Goal: Task Accomplishment & Management: Manage account settings

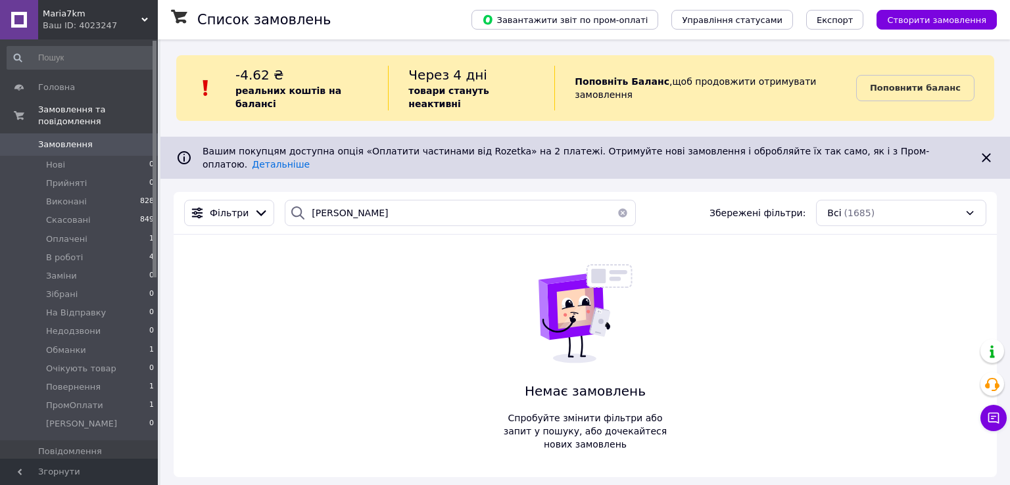
click at [621, 200] on button "button" at bounding box center [622, 213] width 26 height 26
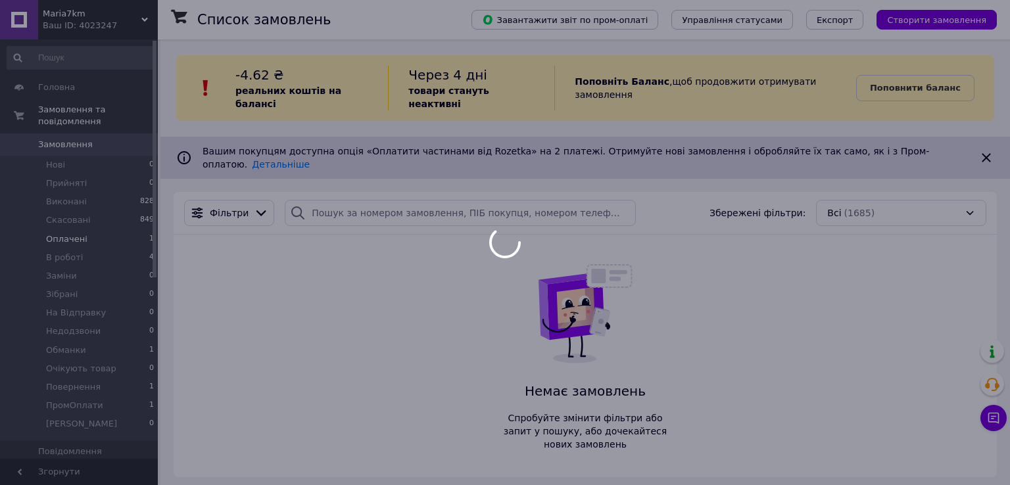
click at [60, 231] on div at bounding box center [505, 242] width 1010 height 485
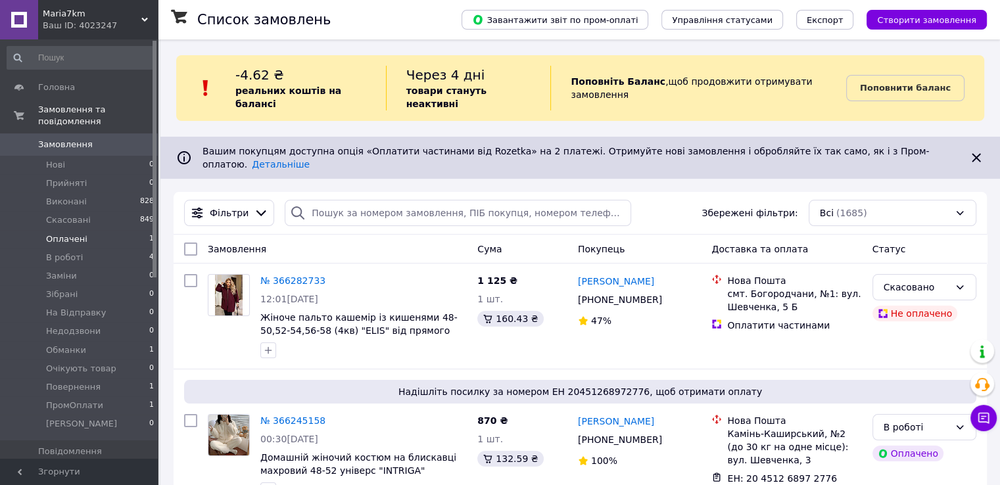
click at [112, 230] on li "Оплачені 1" at bounding box center [81, 239] width 162 height 18
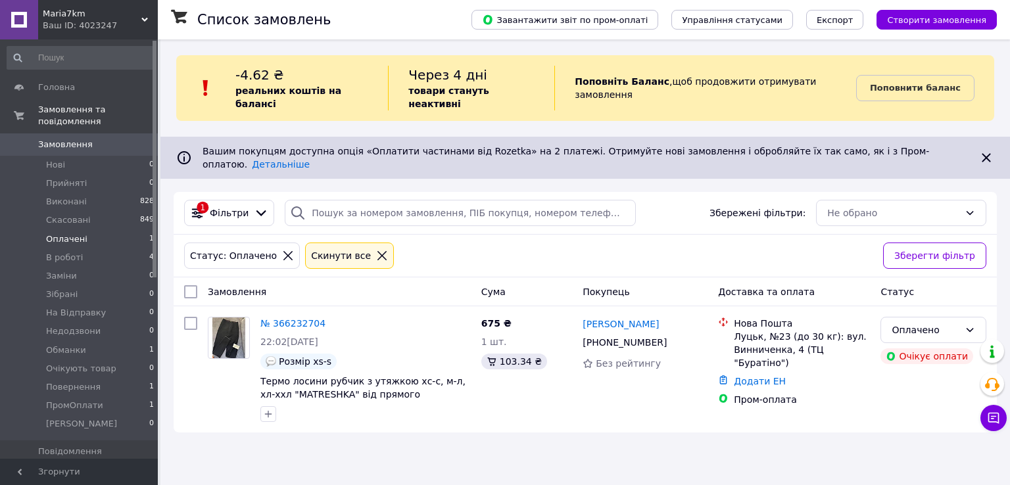
click at [363, 244] on div "Cкинути все" at bounding box center [349, 256] width 89 height 26
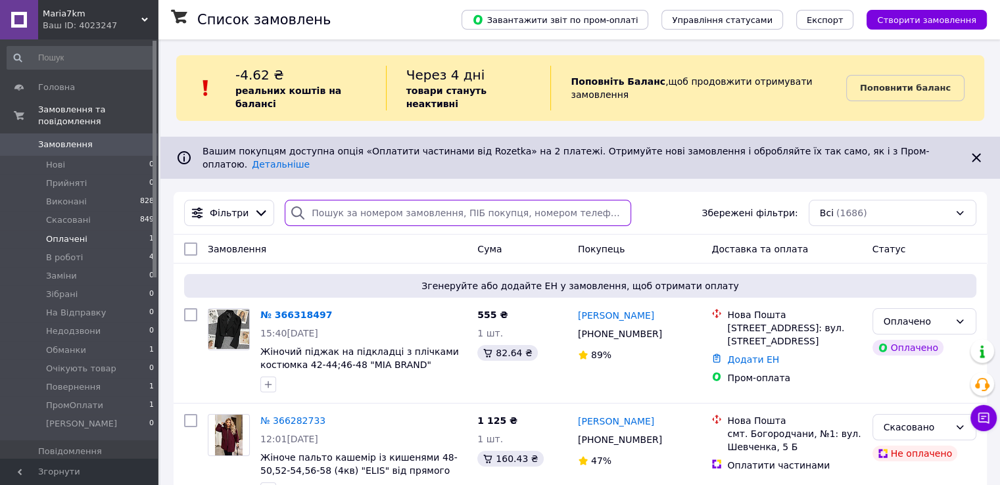
paste input "0502602561"
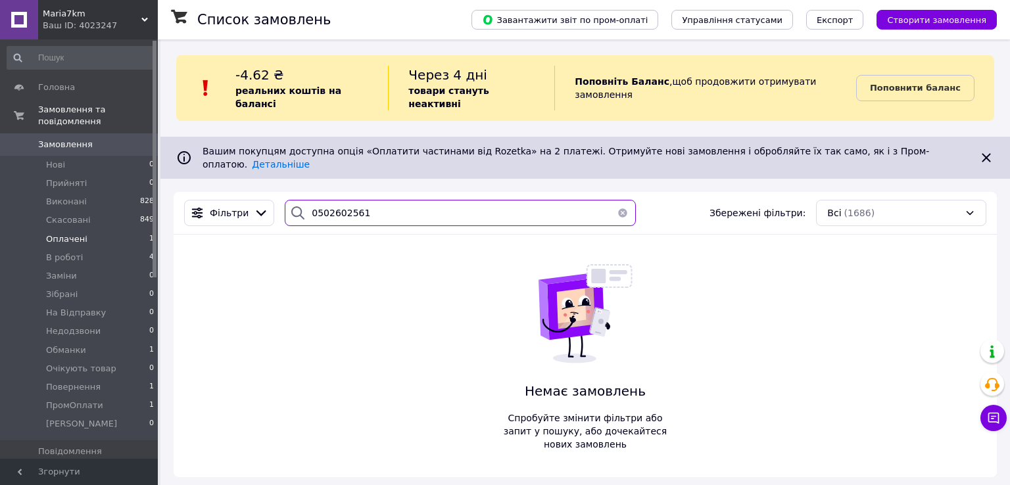
type input "0502602561"
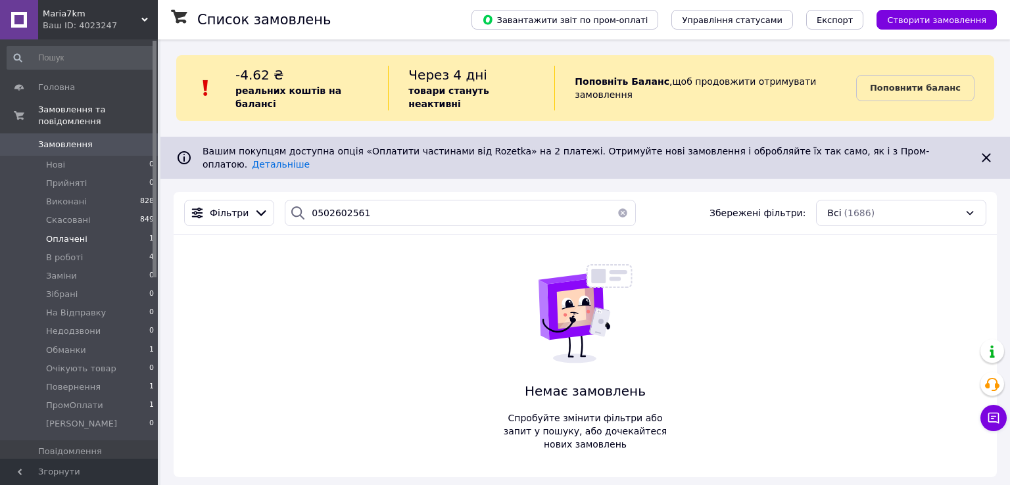
click at [618, 200] on button "button" at bounding box center [622, 213] width 26 height 26
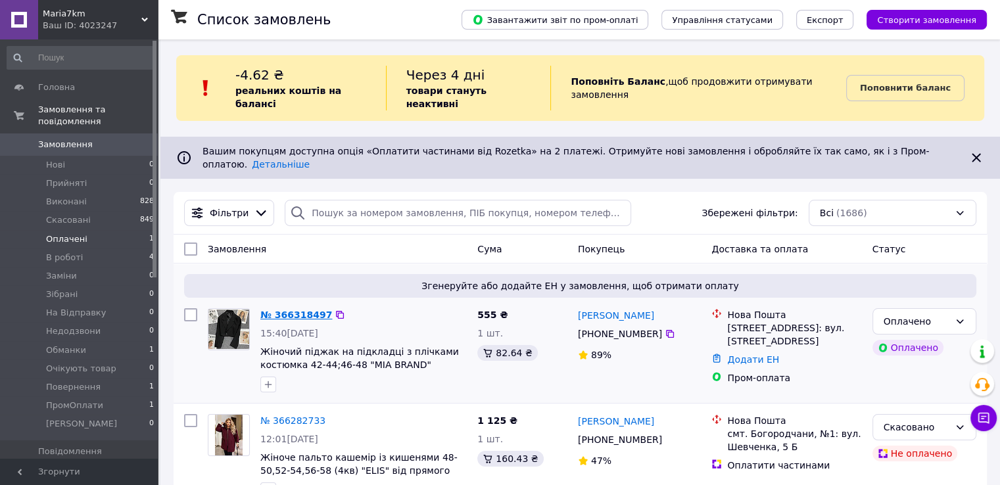
click at [310, 310] on link "№ 366318497" at bounding box center [296, 315] width 72 height 11
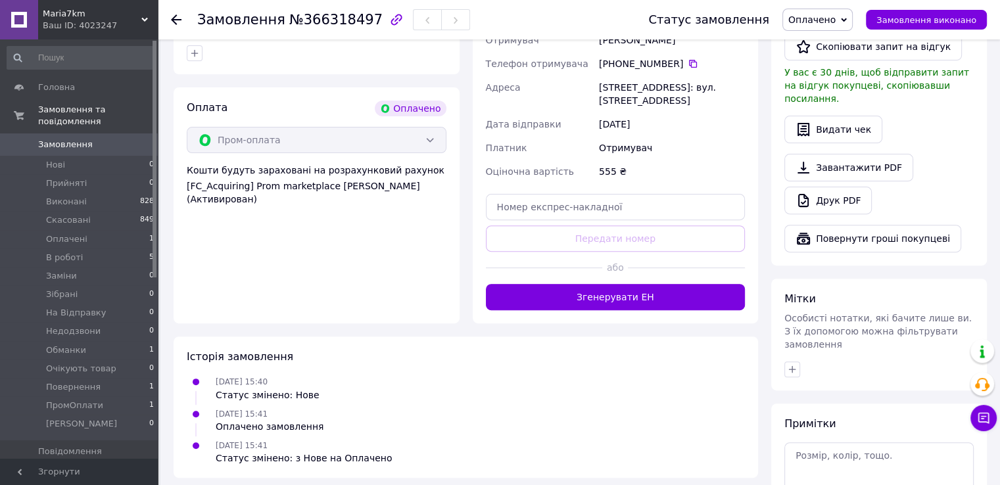
scroll to position [460, 0]
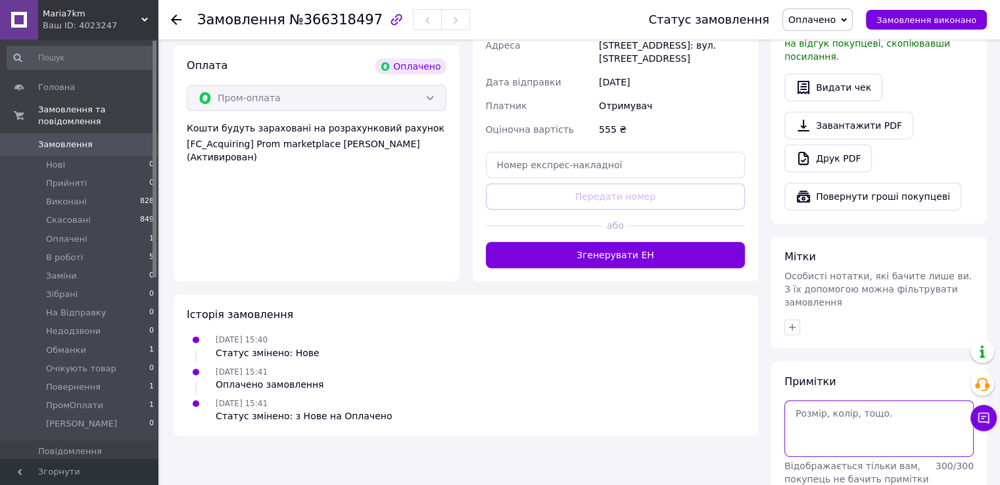
click at [816, 406] on textarea at bounding box center [878, 428] width 189 height 57
paste textarea "#опл ПромОплата"
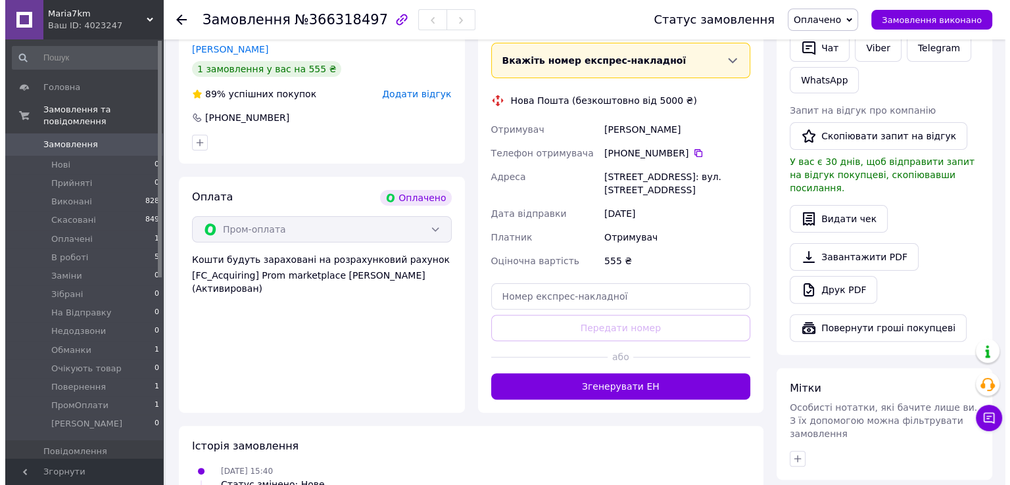
scroll to position [197, 0]
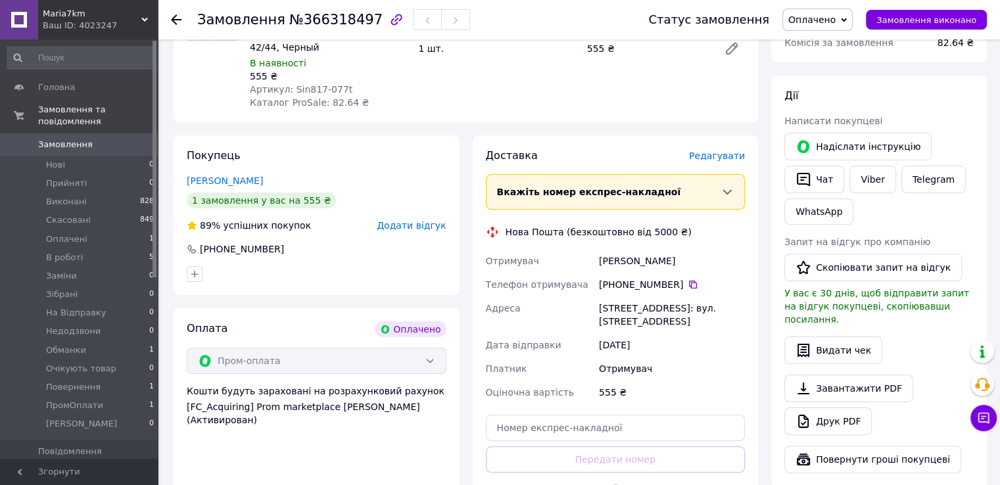
type textarea "#опл ПромОплата 42-44, чорний ТТН:"
click at [733, 154] on span "Редагувати" at bounding box center [717, 156] width 56 height 11
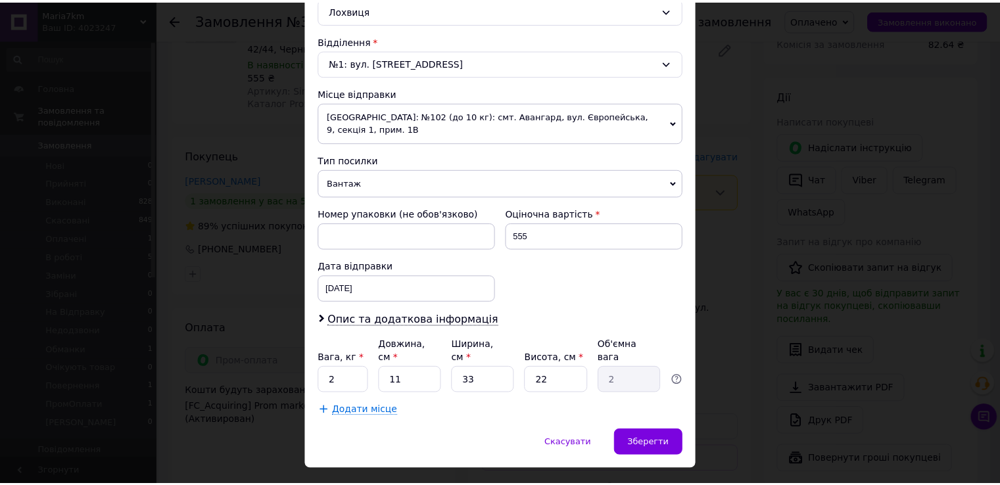
scroll to position [384, 0]
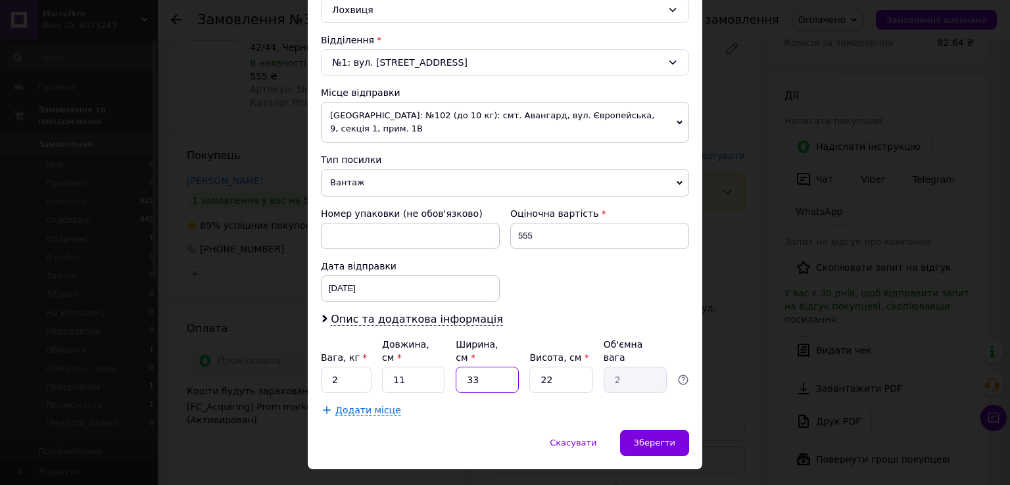
click at [481, 367] on input "33" at bounding box center [487, 380] width 63 height 26
type input "1"
type input "0.1"
type input "1"
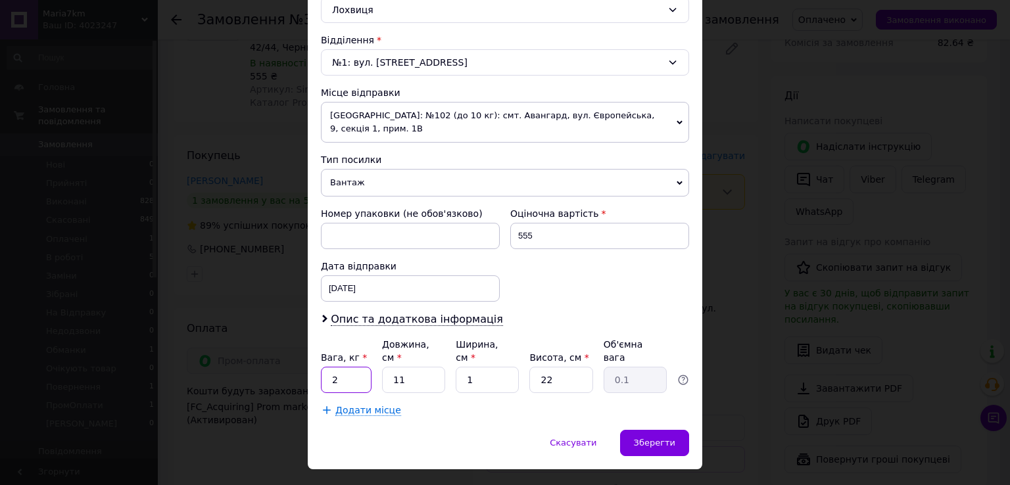
click at [364, 367] on input "2" at bounding box center [346, 380] width 51 height 26
drag, startPoint x: 364, startPoint y: 354, endPoint x: 363, endPoint y: 322, distance: 31.6
click at [364, 367] on input "2" at bounding box center [346, 380] width 51 height 26
type input "1"
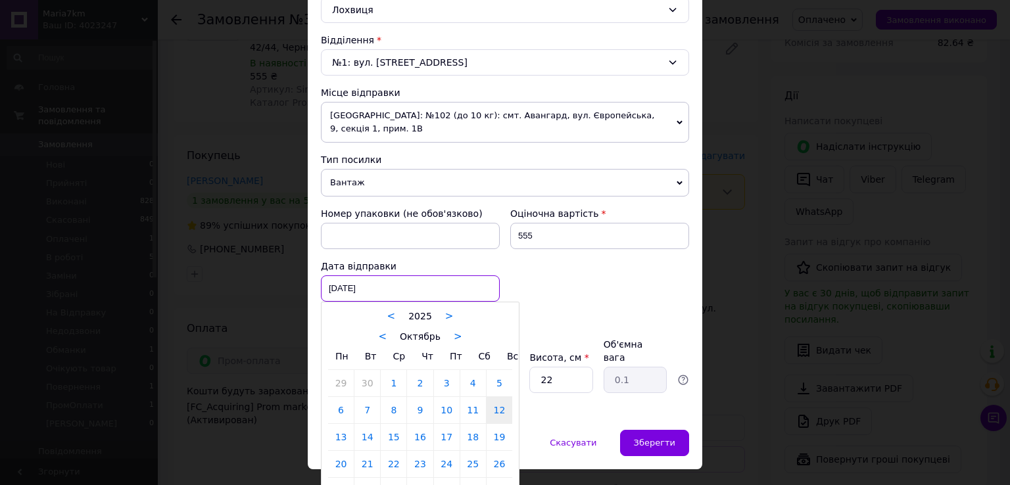
click at [374, 277] on div "[DATE] < 2025 > < Октябрь > Пн Вт Ср Чт Пт Сб Вс 29 30 1 2 3 4 5 6 7 8 9 10 11 …" at bounding box center [410, 288] width 179 height 26
click at [335, 424] on link "13" at bounding box center [341, 437] width 26 height 26
type input "[DATE]"
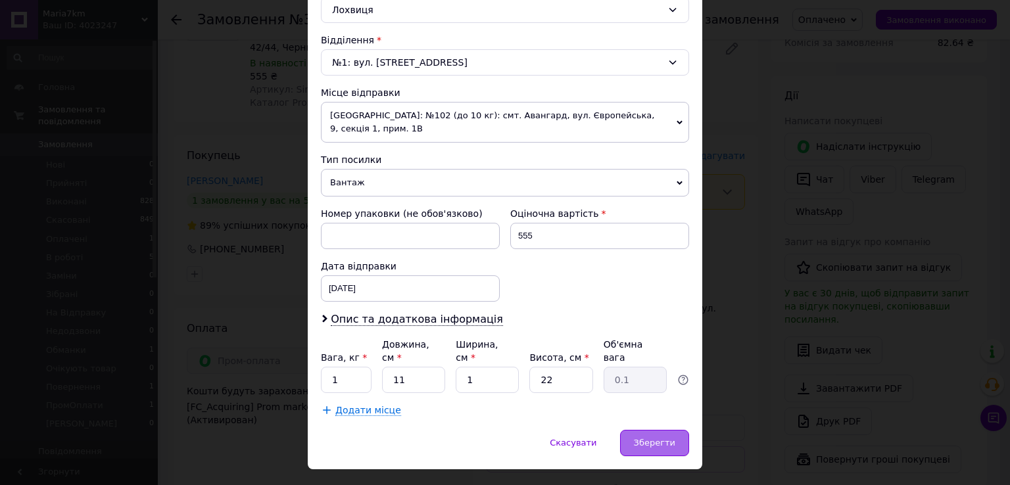
click at [626, 430] on div "Зберегти" at bounding box center [654, 443] width 69 height 26
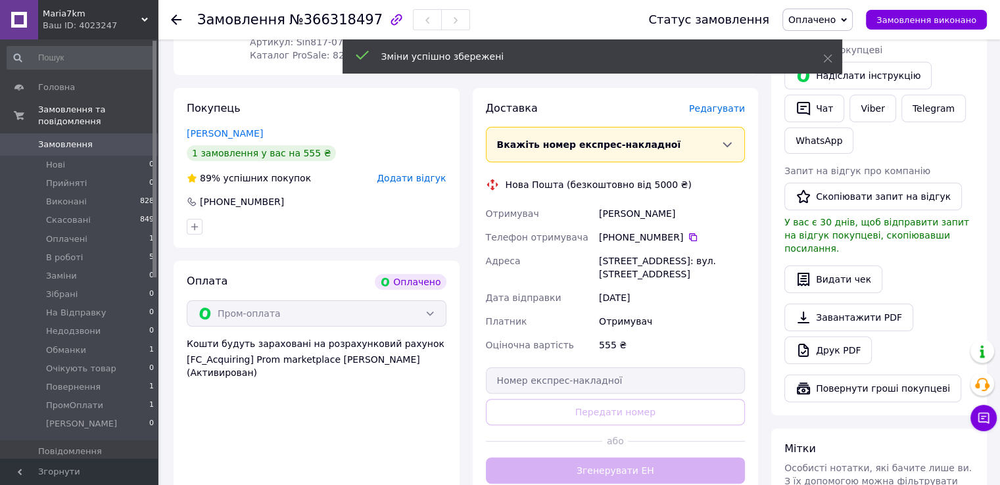
scroll to position [329, 0]
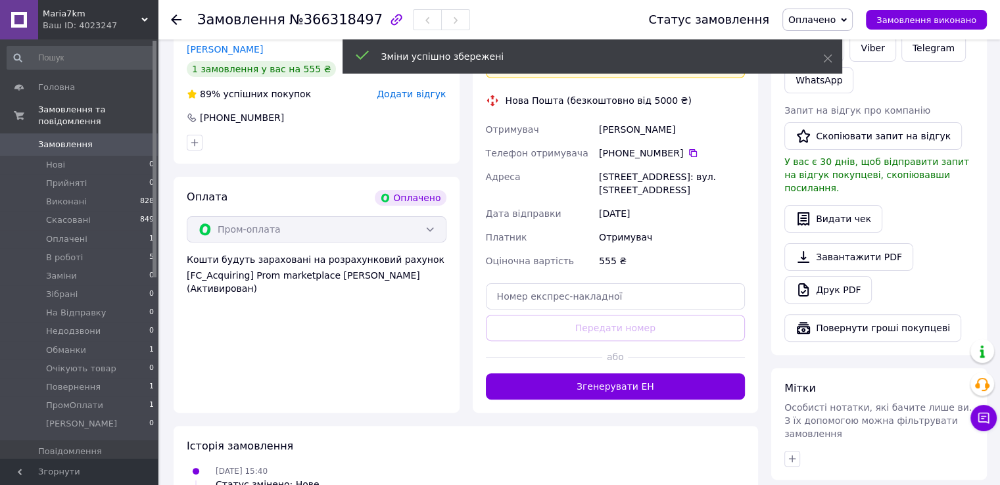
click at [631, 377] on button "Згенерувати ЕН" at bounding box center [616, 386] width 260 height 26
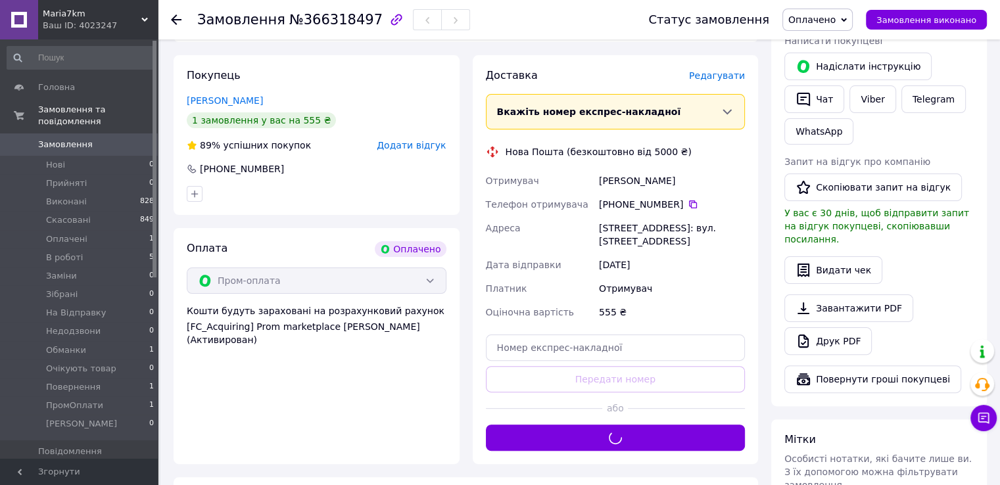
scroll to position [263, 0]
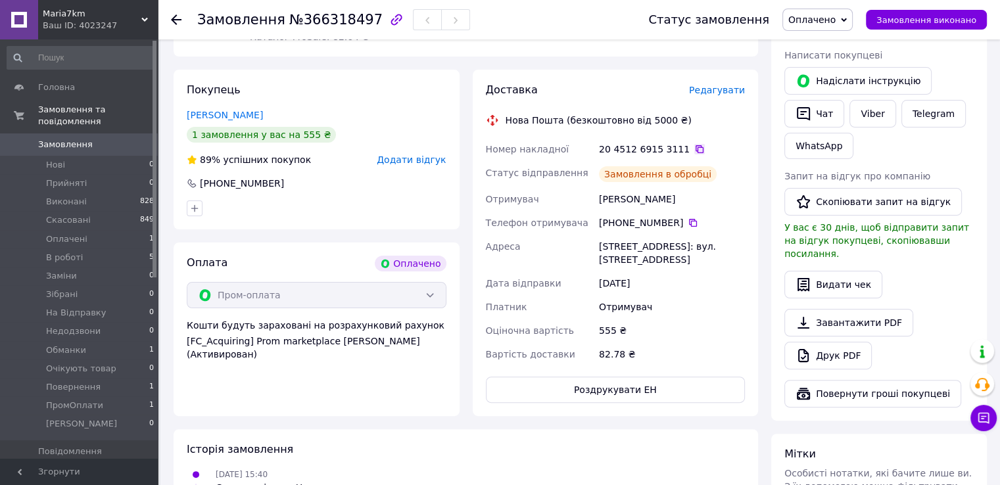
click at [696, 148] on icon at bounding box center [700, 149] width 8 height 8
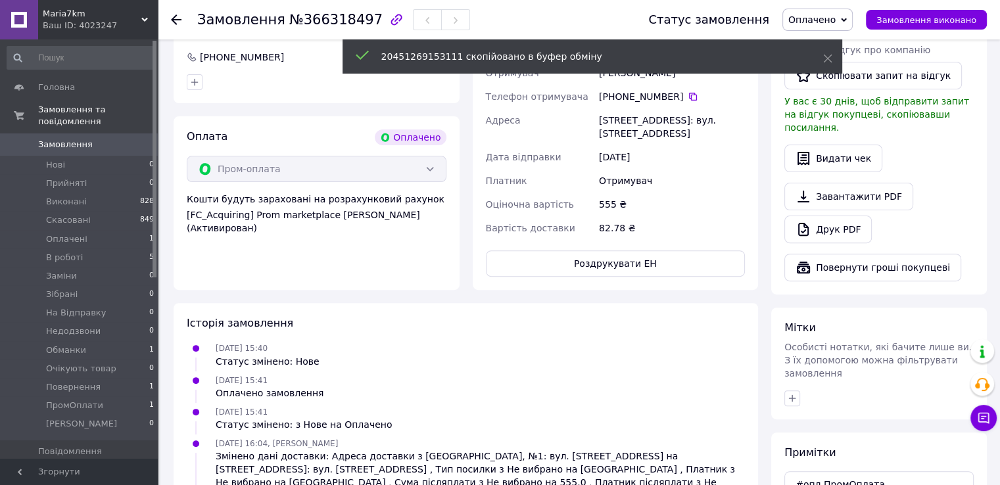
scroll to position [496, 0]
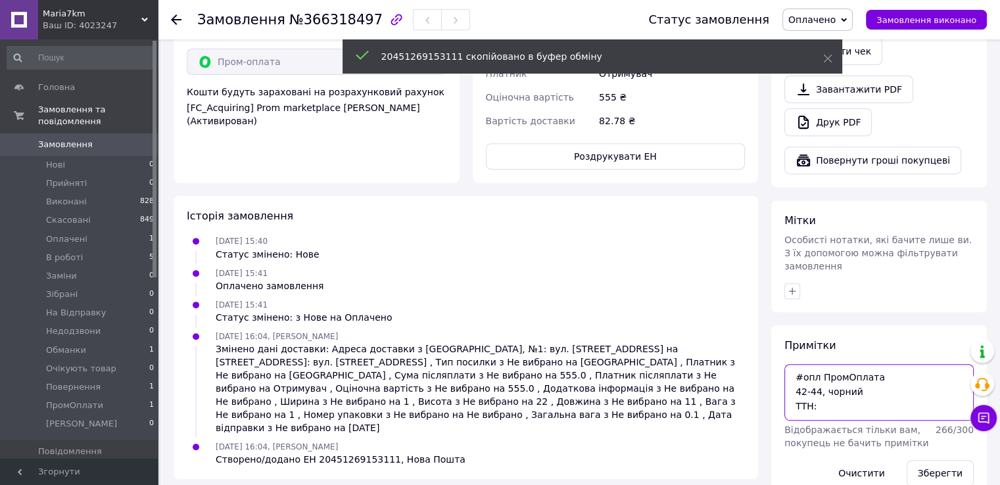
click at [849, 380] on textarea "#опл ПромОплата 42-44, чорний ТТН:" at bounding box center [878, 392] width 189 height 57
paste textarea "20451269153111"
type textarea "#опл ПромОплата 42-44, чорний ТТН:[CREDIT_CARD_NUMBER]"
click at [947, 460] on button "Зберегти" at bounding box center [940, 473] width 67 height 26
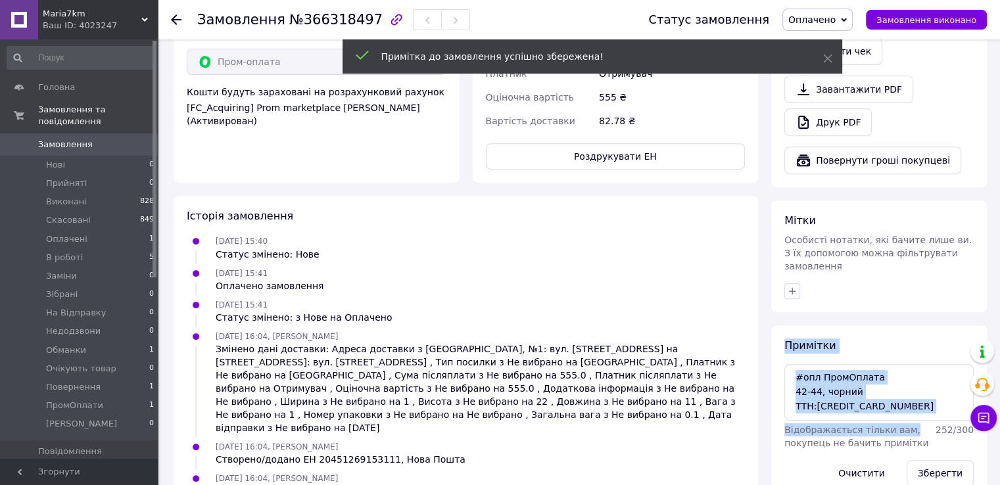
drag, startPoint x: 914, startPoint y: 406, endPoint x: 786, endPoint y: 366, distance: 133.7
click at [786, 366] on div "Примітки #опл ПромОплата 42-44, чорний ТТН:[CREDIT_CARD_NUMBER] Відображається …" at bounding box center [878, 413] width 189 height 148
click at [925, 389] on textarea "#опл ПромОплата 42-44, чорний ТТН:[CREDIT_CARD_NUMBER]" at bounding box center [878, 392] width 189 height 57
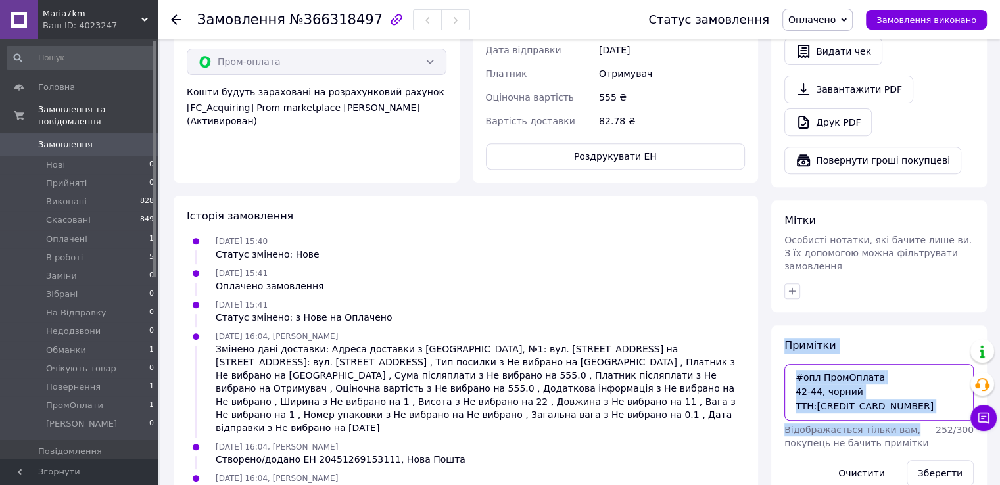
click at [925, 389] on textarea "#опл ПромОплата 42-44, чорний ТТН:[CREDIT_CARD_NUMBER]" at bounding box center [878, 392] width 189 height 57
click at [909, 383] on textarea "#опл ПромОплата 42-44, чорний ТТН:[CREDIT_CARD_NUMBER]" at bounding box center [878, 392] width 189 height 57
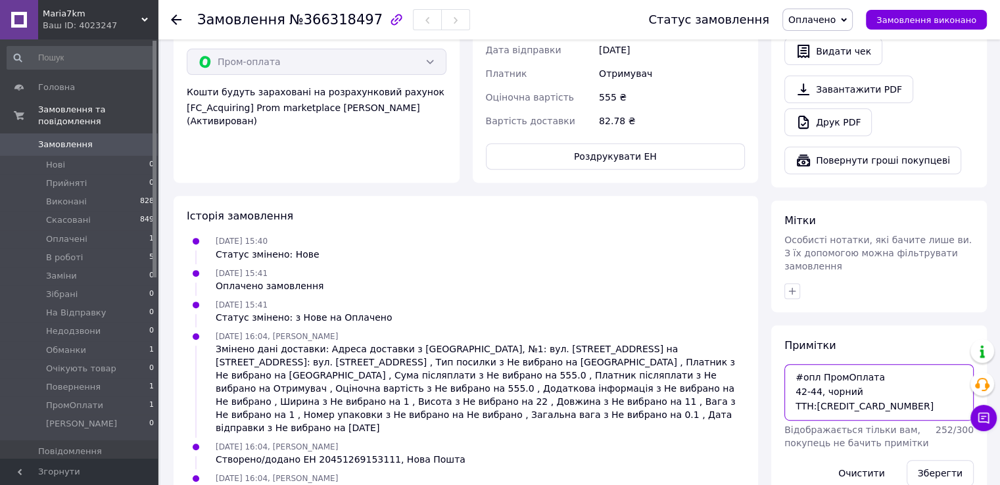
drag, startPoint x: 908, startPoint y: 383, endPoint x: 739, endPoint y: 344, distance: 173.4
click at [739, 344] on div "Замовлення з додатку Оплачено [DATE] 15:40 Товари в замовленні (1) Жіночий підж…" at bounding box center [580, 53] width 826 height 916
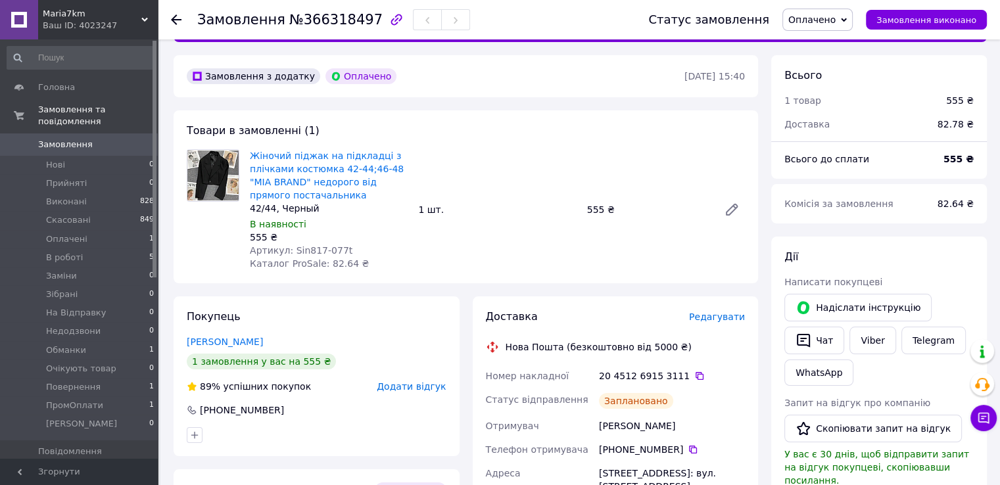
scroll to position [0, 0]
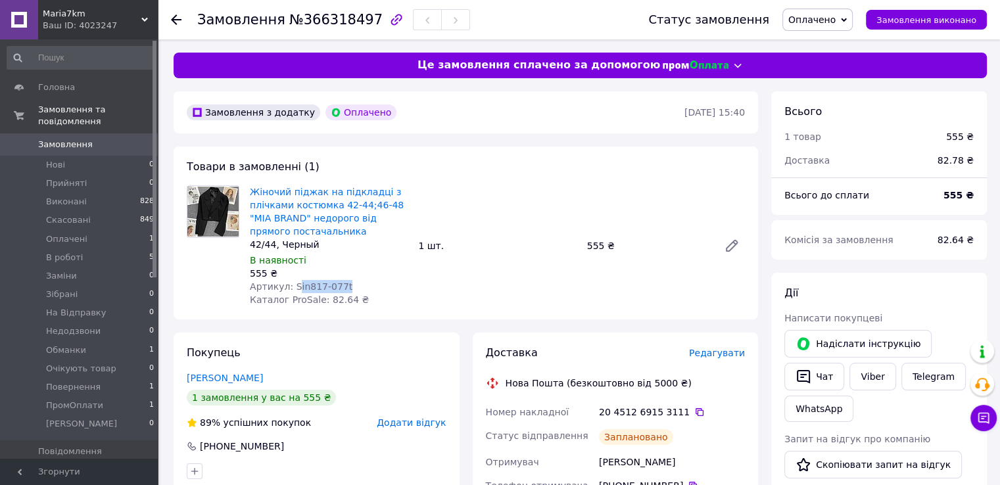
drag, startPoint x: 291, startPoint y: 285, endPoint x: 340, endPoint y: 290, distance: 48.9
click at [340, 290] on div "Артикул: Sin817-077t" at bounding box center [329, 286] width 158 height 13
drag, startPoint x: 340, startPoint y: 290, endPoint x: 289, endPoint y: 284, distance: 51.0
click at [289, 284] on div "Артикул: Sin817-077t" at bounding box center [329, 286] width 158 height 13
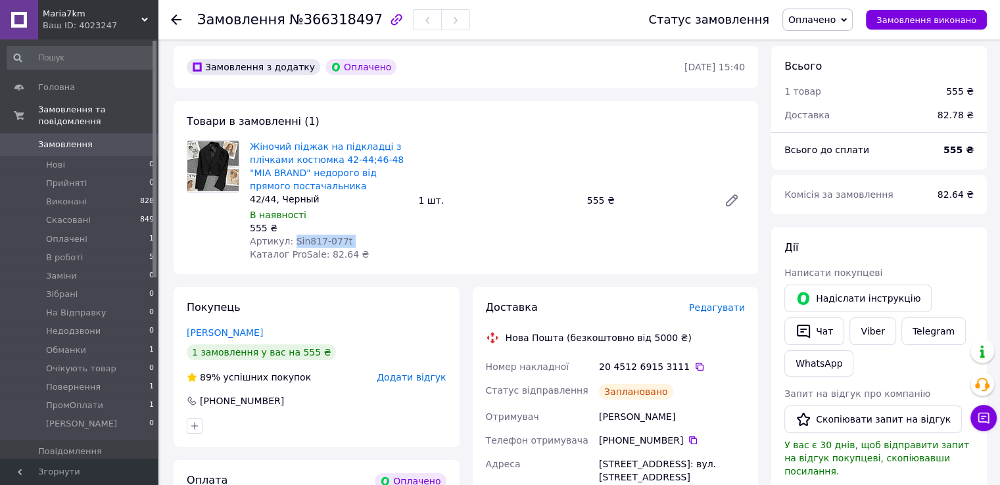
scroll to position [66, 0]
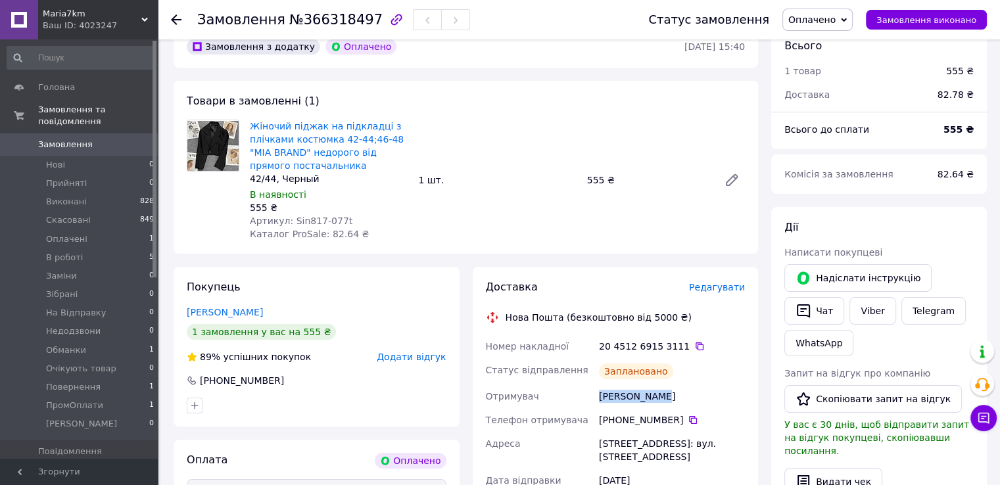
drag, startPoint x: 668, startPoint y: 399, endPoint x: 596, endPoint y: 395, distance: 72.4
click at [596, 395] on div "[PERSON_NAME]" at bounding box center [671, 397] width 151 height 24
copy div "[PERSON_NAME]"
click at [689, 417] on icon at bounding box center [693, 420] width 8 height 8
click at [606, 440] on div "[STREET_ADDRESS]: вул. [STREET_ADDRESS]" at bounding box center [671, 450] width 151 height 37
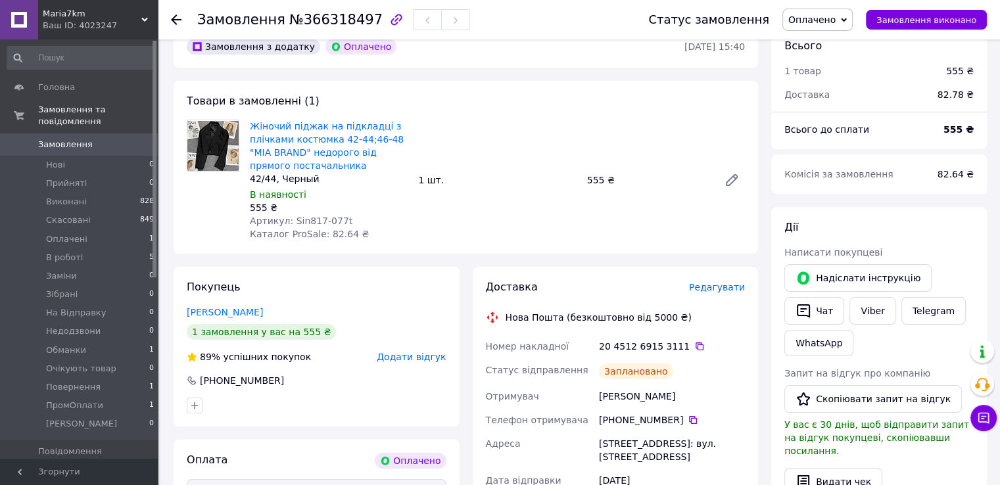
click at [608, 442] on div "[STREET_ADDRESS]: вул. [STREET_ADDRESS]" at bounding box center [671, 450] width 151 height 37
copy div "Лохвиця"
click at [826, 24] on span "Оплачено" at bounding box center [811, 19] width 47 height 11
click at [821, 112] on li "В роботі" at bounding box center [825, 105] width 84 height 20
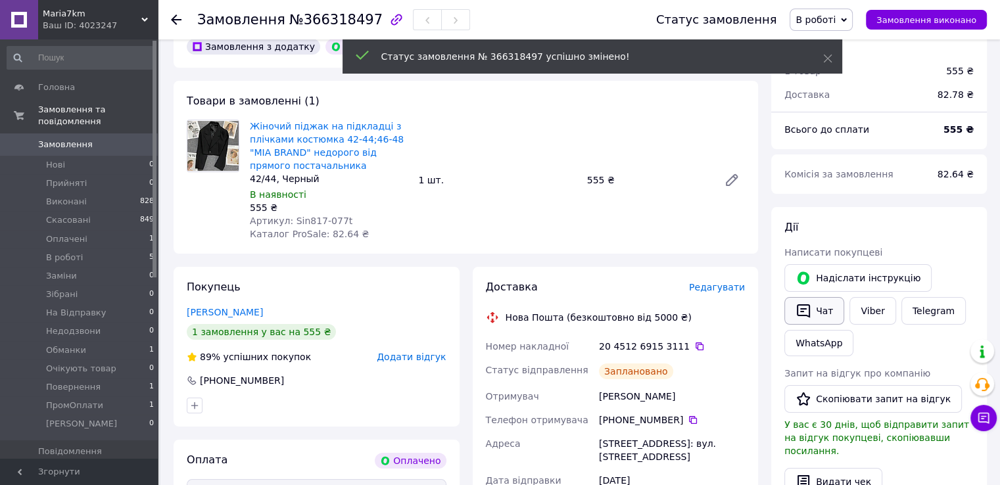
click at [805, 316] on icon "button" at bounding box center [804, 311] width 16 height 16
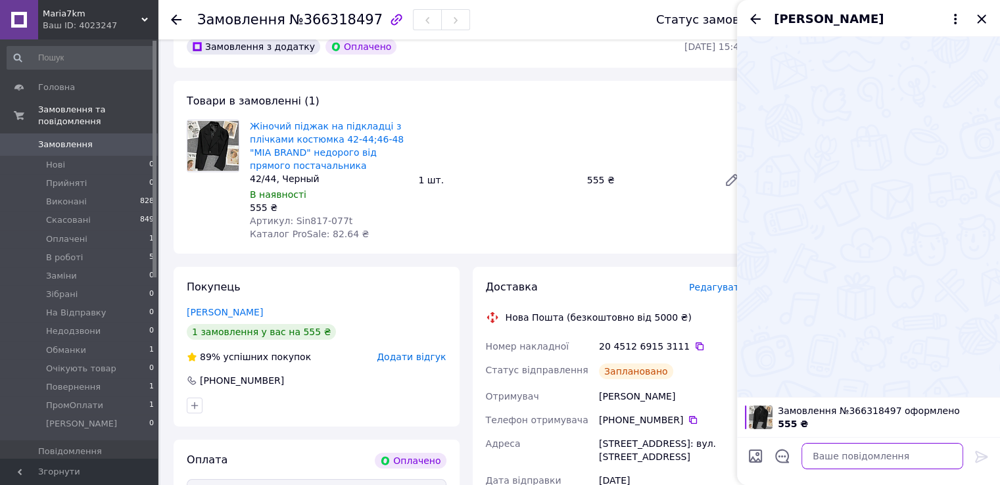
click at [819, 457] on textarea at bounding box center [882, 456] width 162 height 26
paste textarea "Вітаємо, Ваше замовлення прийнято в роботу і передане на склад 1000_VESHCHEY. У…"
type textarea "Вітаємо, Ваше замовлення прийнято в роботу і передане на склад 1000_VESHCHEY. У…"
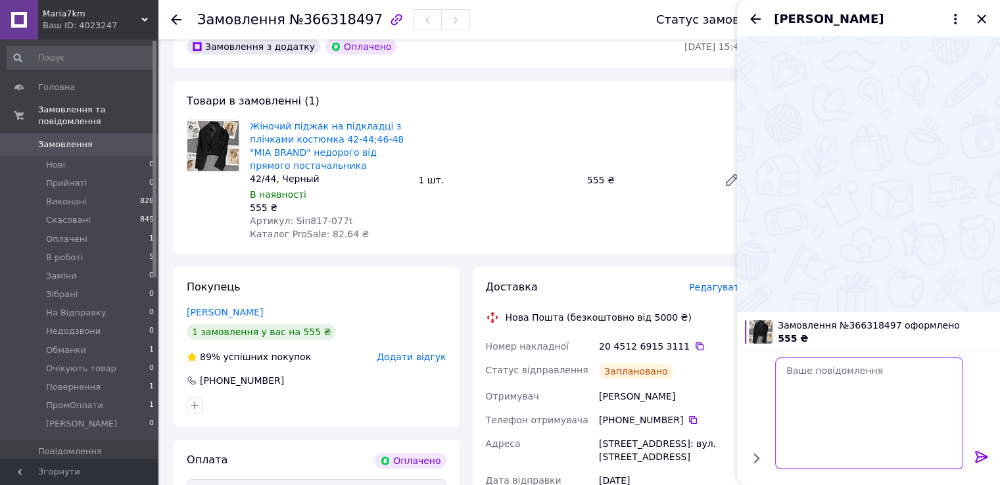
scroll to position [0, 0]
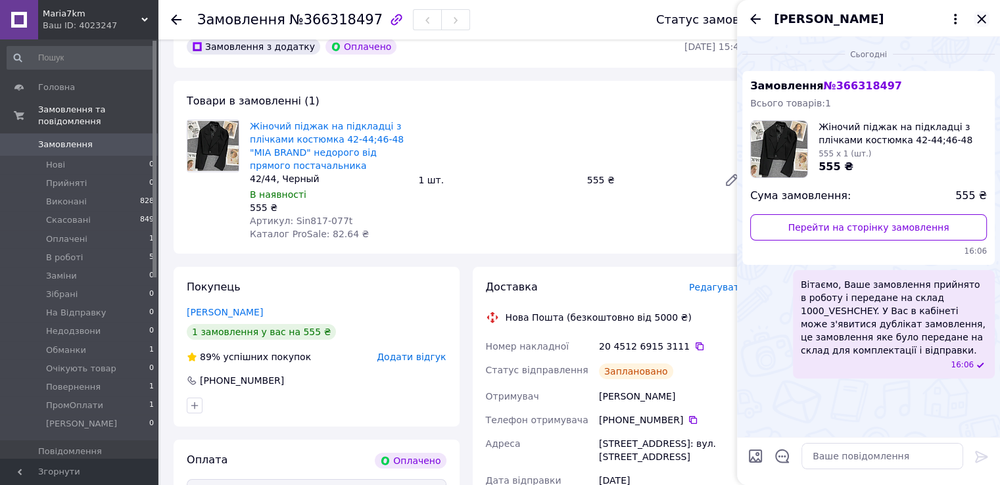
click at [981, 24] on icon "Закрити" at bounding box center [982, 19] width 16 height 16
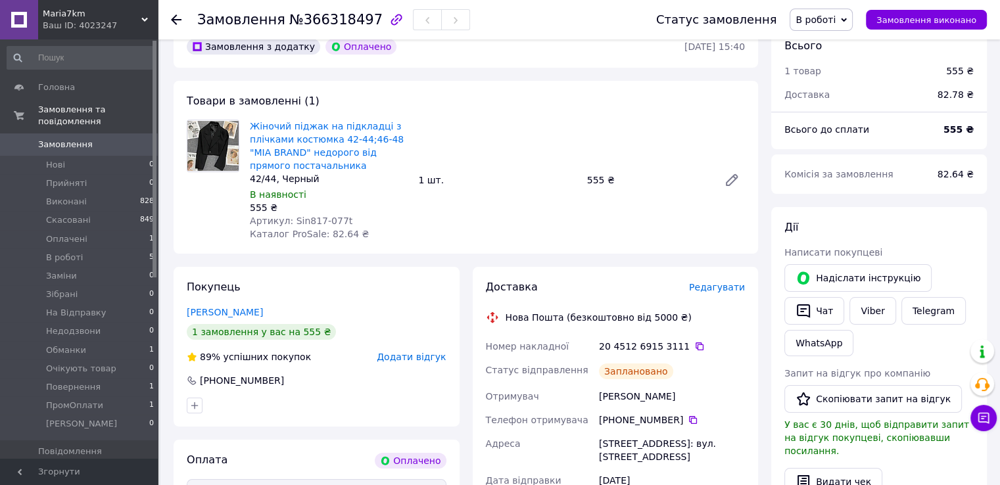
click at [105, 139] on span "Замовлення" at bounding box center [79, 145] width 83 height 12
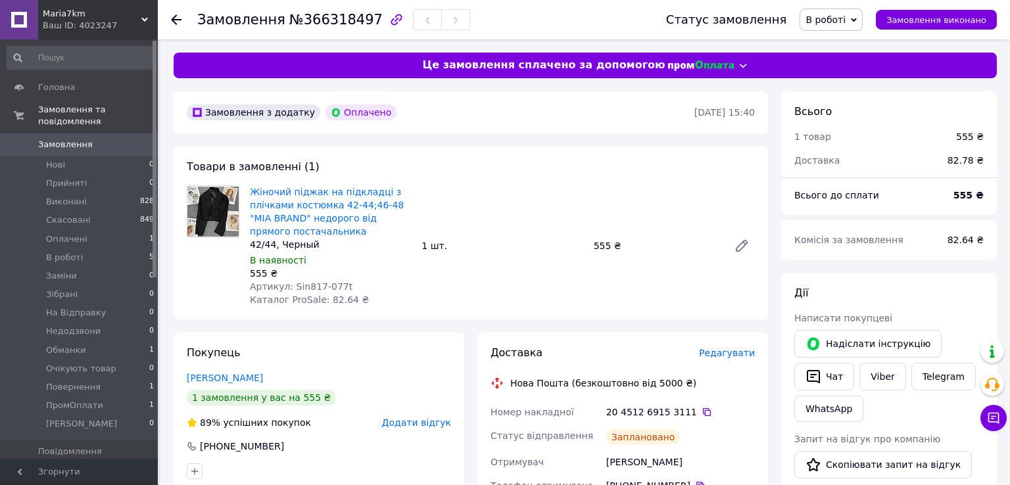
click at [105, 139] on span "Замовлення" at bounding box center [79, 145] width 83 height 12
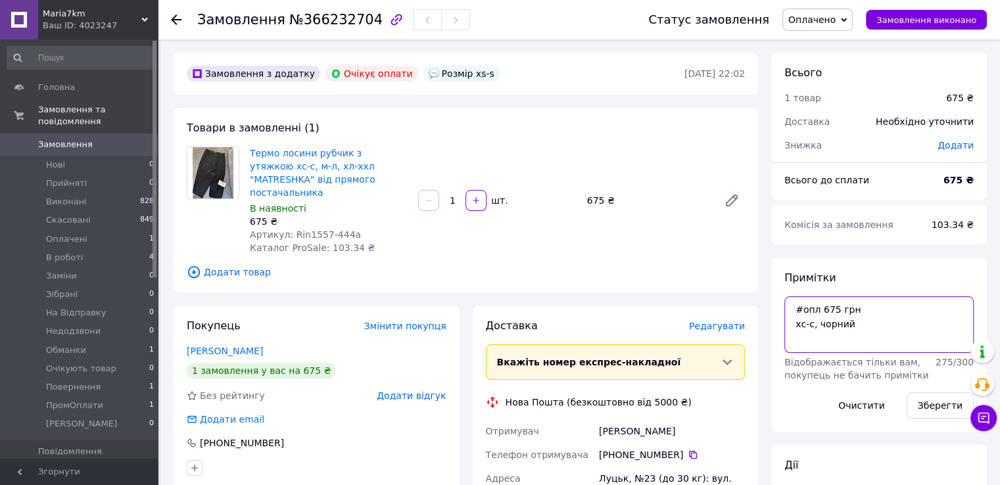
drag, startPoint x: 894, startPoint y: 339, endPoint x: 768, endPoint y: 303, distance: 130.7
drag, startPoint x: 350, startPoint y: 227, endPoint x: 289, endPoint y: 217, distance: 62.0
click at [289, 216] on div "Термо лосини рубчик з утяжкою хс-с, м-л, хл-ххл "MATRESHKA" від прямого постача…" at bounding box center [329, 200] width 168 height 113
copy span "Rin1557-444a"
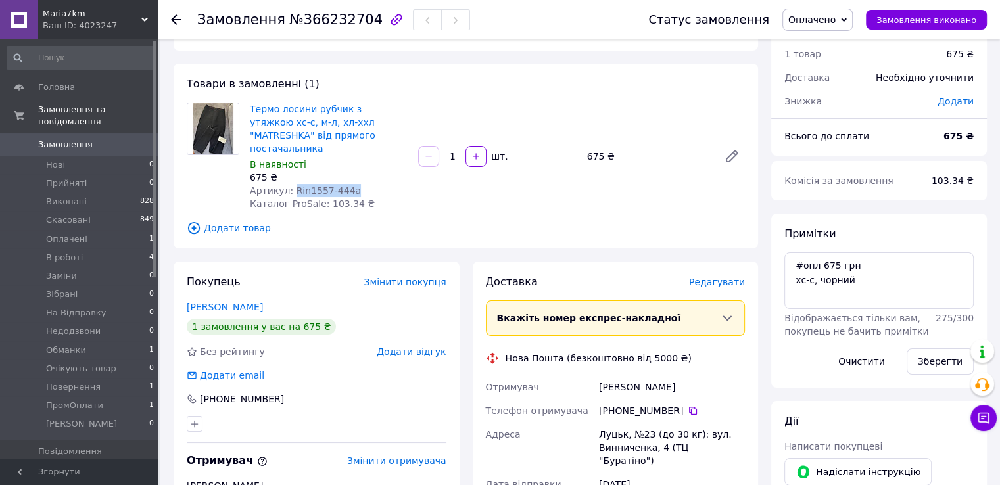
scroll to position [66, 0]
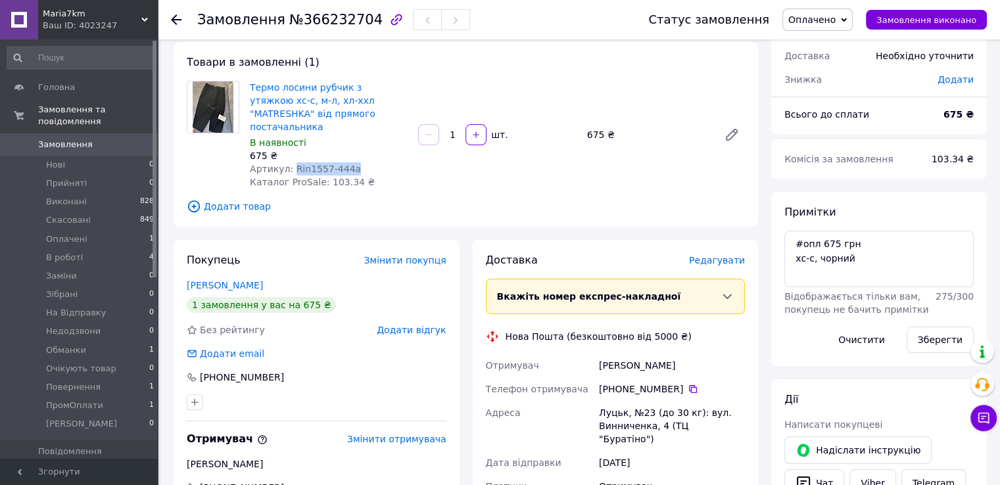
drag, startPoint x: 671, startPoint y: 354, endPoint x: 577, endPoint y: 345, distance: 94.5
click at [577, 354] on div "Отримувач Піскарьова Наталія Телефон отримувача +380 96 619 31 18   Адреса Луць…" at bounding box center [615, 438] width 265 height 168
copy div "Отримувач Піскарьова Наталія"
click at [689, 385] on icon at bounding box center [693, 389] width 8 height 8
click at [825, 17] on span "Оплачено" at bounding box center [811, 19] width 47 height 11
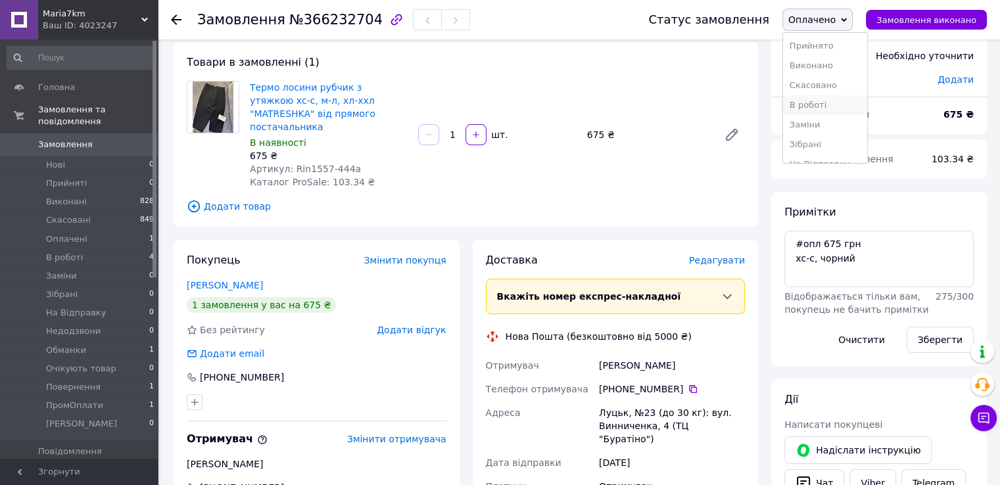
click at [836, 108] on li "В роботі" at bounding box center [825, 105] width 84 height 20
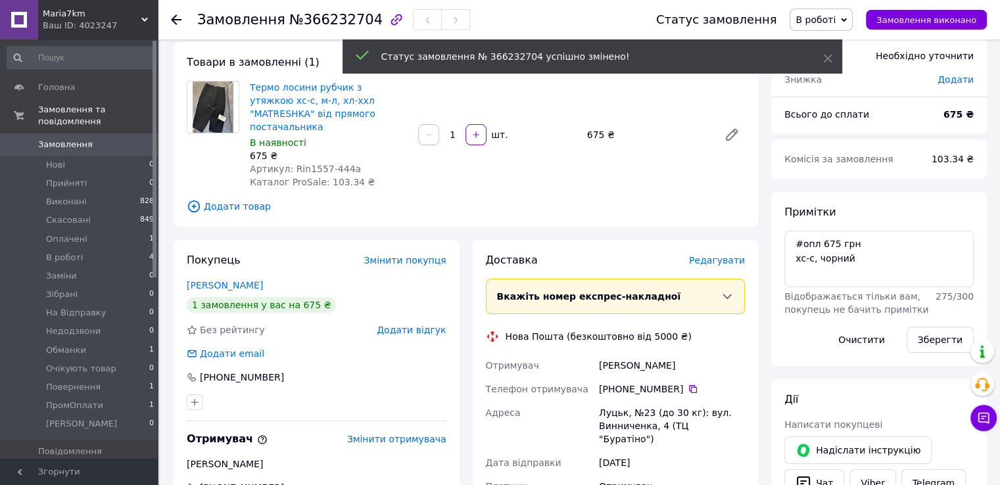
click at [602, 401] on div "Луцьк, №23 (до 30 кг): вул. Винниченка, 4 (ТЦ "Буратіно")" at bounding box center [671, 426] width 151 height 50
copy div "Луцьк"
